Goal: Navigation & Orientation: Go to known website

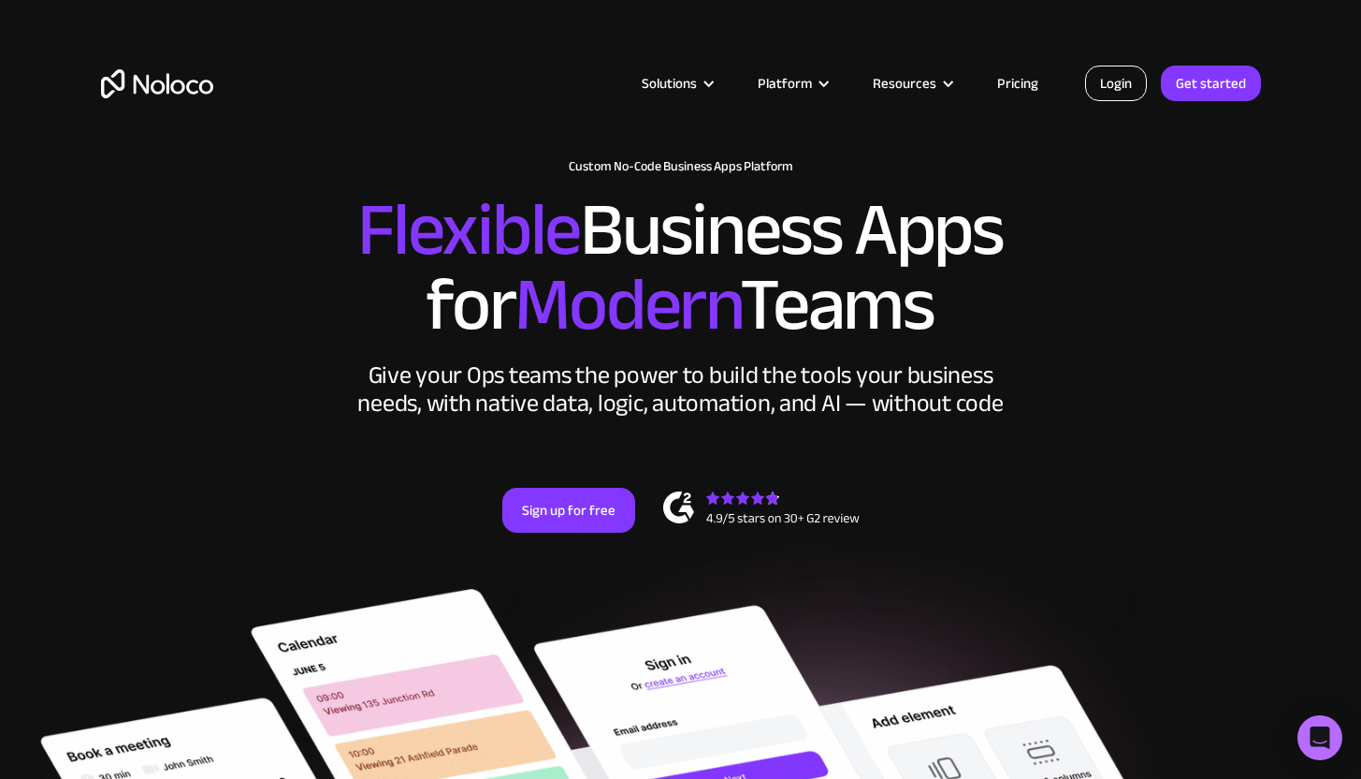
click at [1114, 78] on link "Login" at bounding box center [1116, 84] width 62 height 36
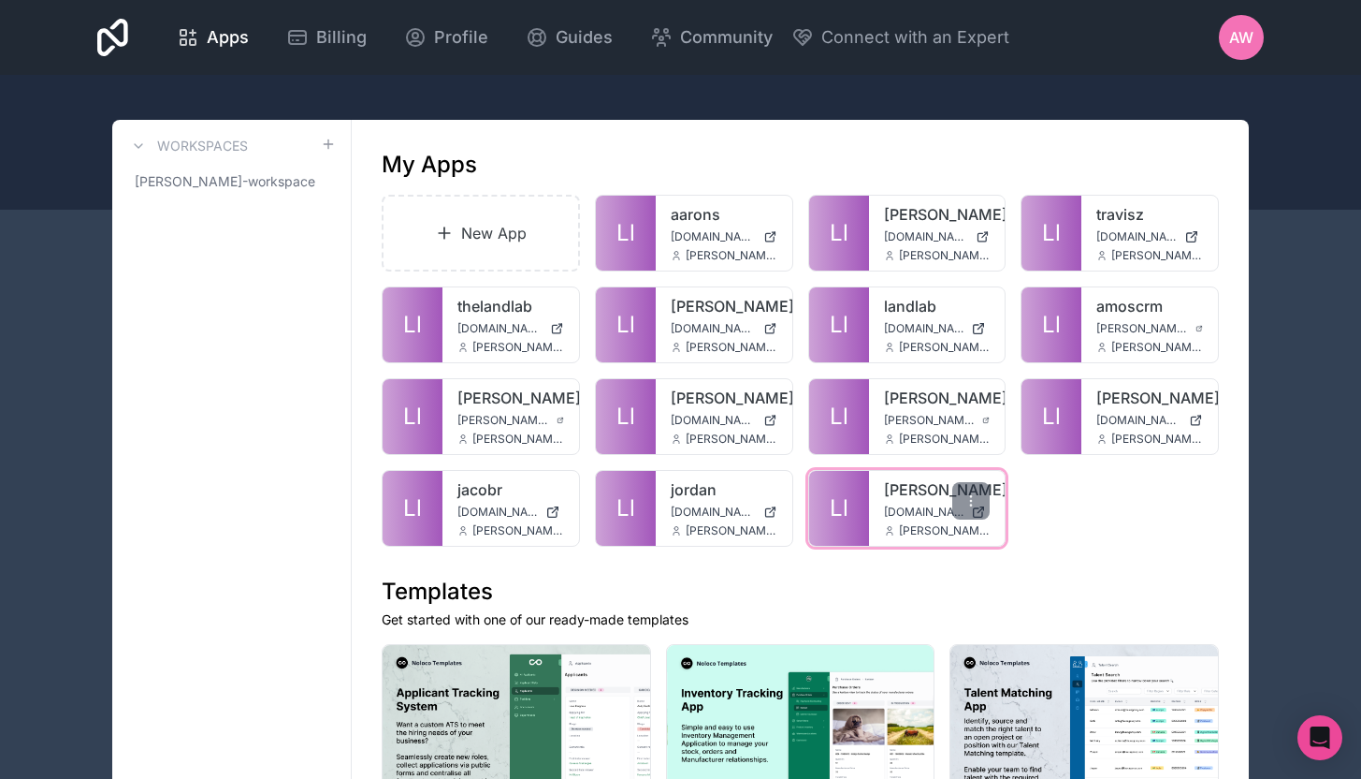
click at [912, 504] on span "[DOMAIN_NAME]" at bounding box center [924, 511] width 80 height 15
